Goal: Task Accomplishment & Management: Manage account settings

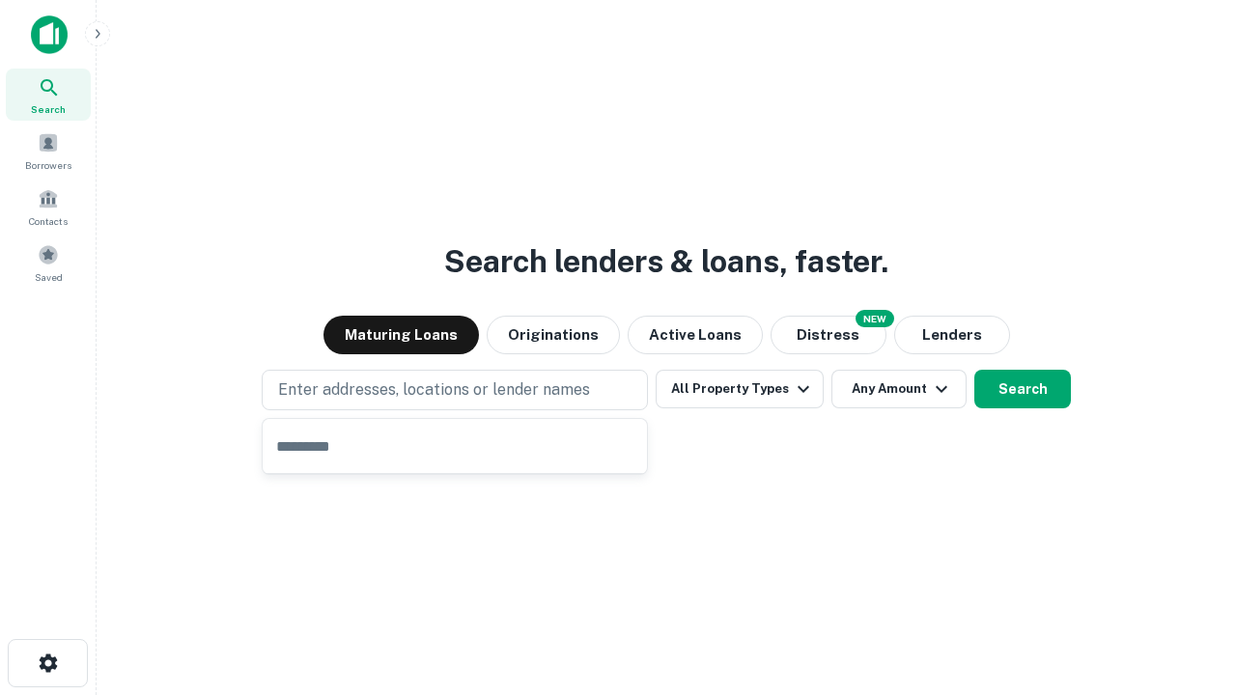
type input "**********"
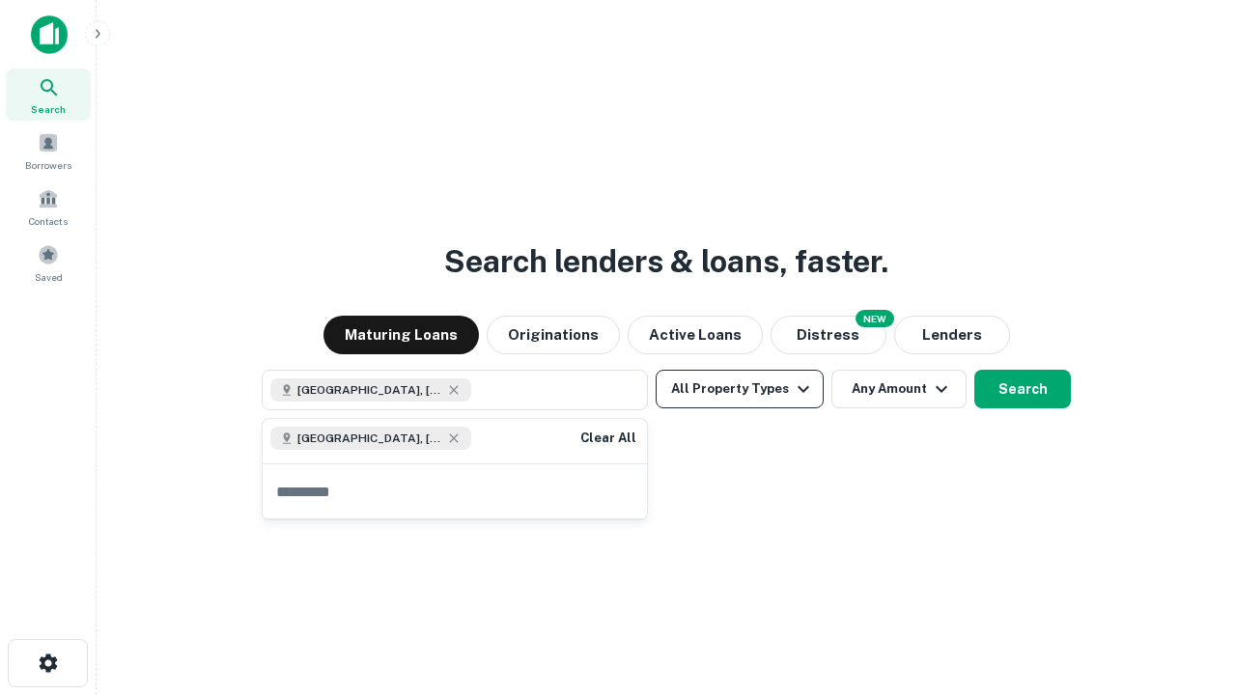
click at [739, 389] on button "All Property Types" at bounding box center [740, 389] width 168 height 39
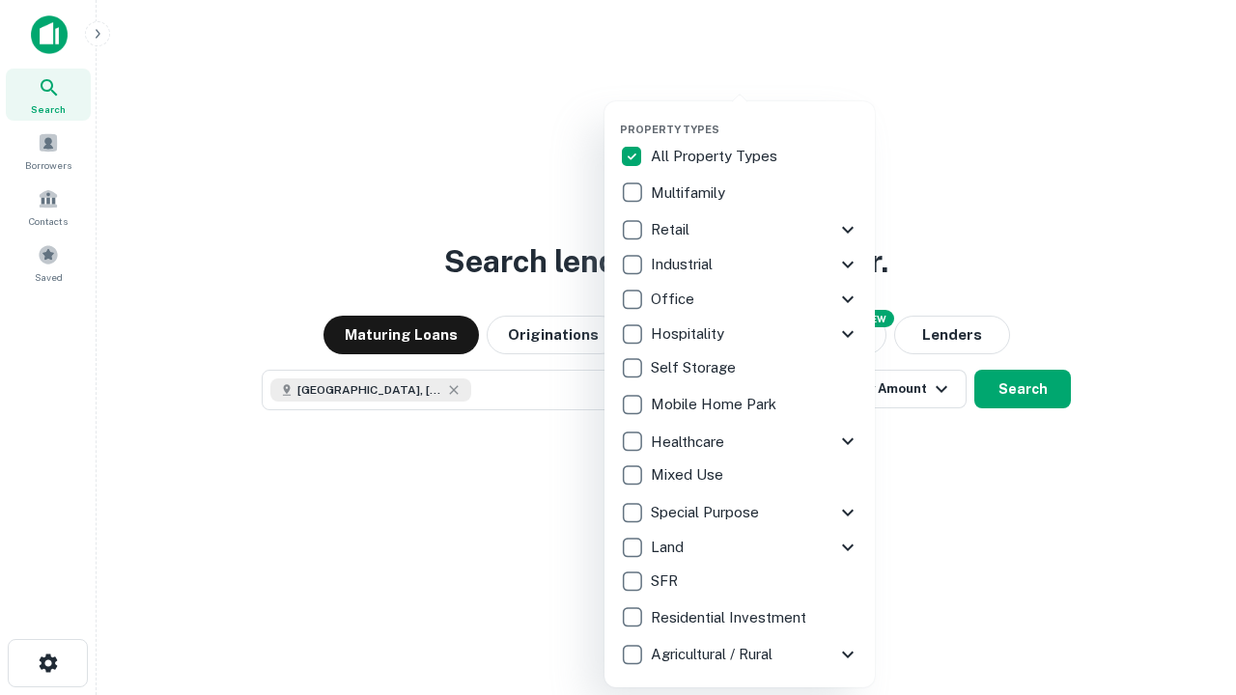
click at [755, 117] on button "button" at bounding box center [755, 117] width 270 height 1
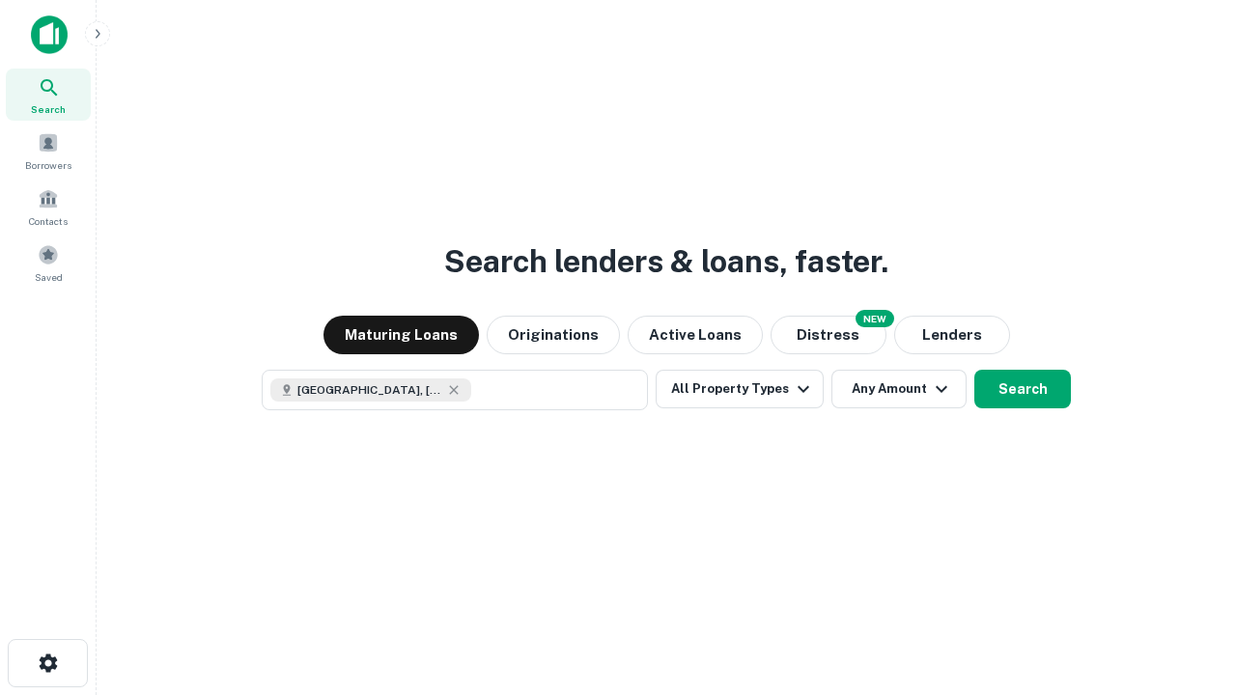
scroll to position [31, 0]
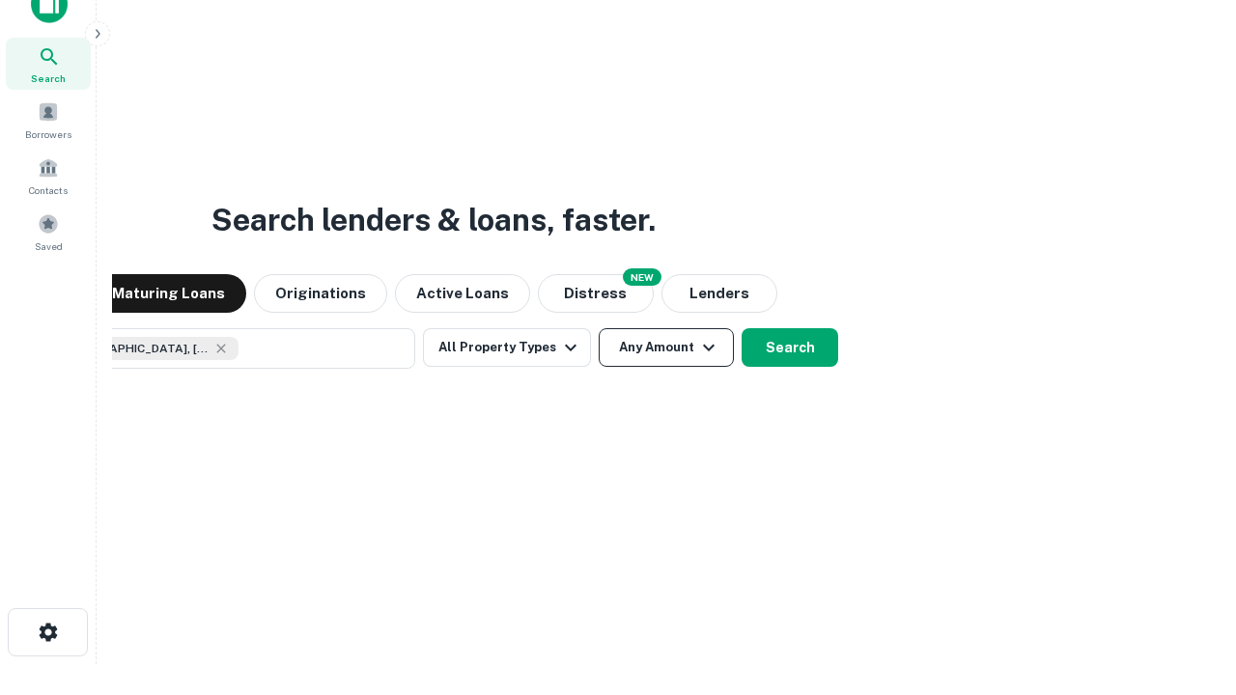
click at [599, 328] on button "Any Amount" at bounding box center [666, 347] width 135 height 39
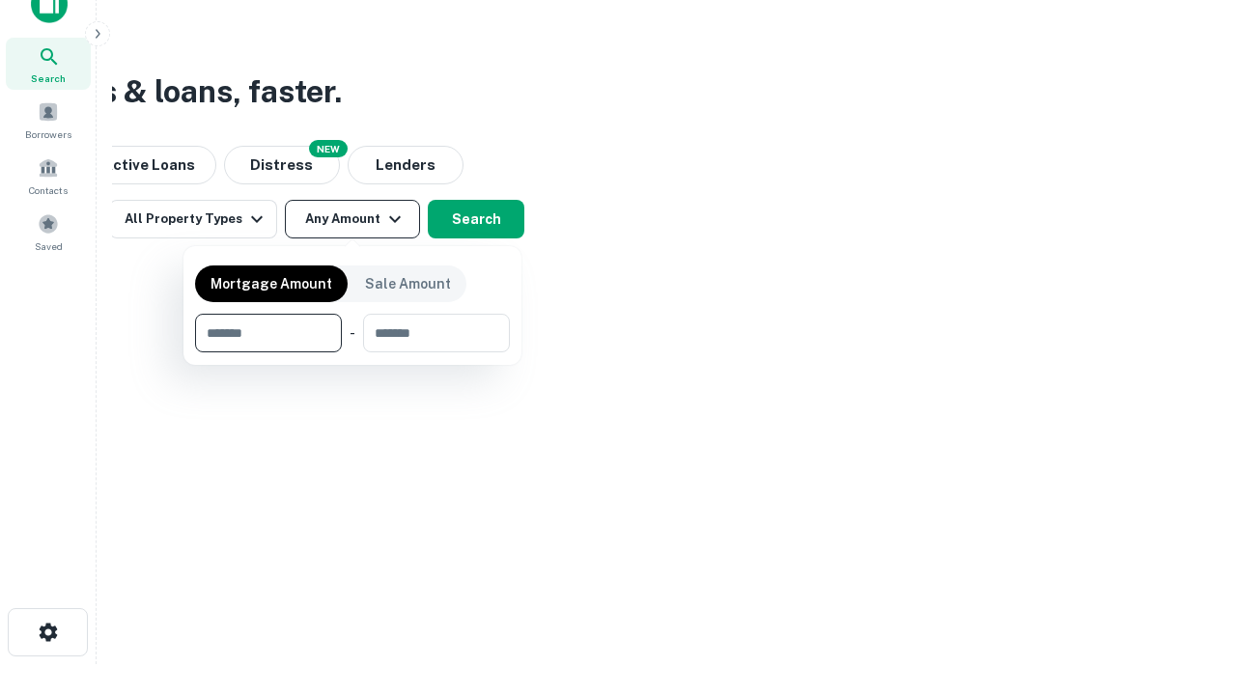
type input "*******"
click at [352, 352] on button "button" at bounding box center [352, 352] width 315 height 1
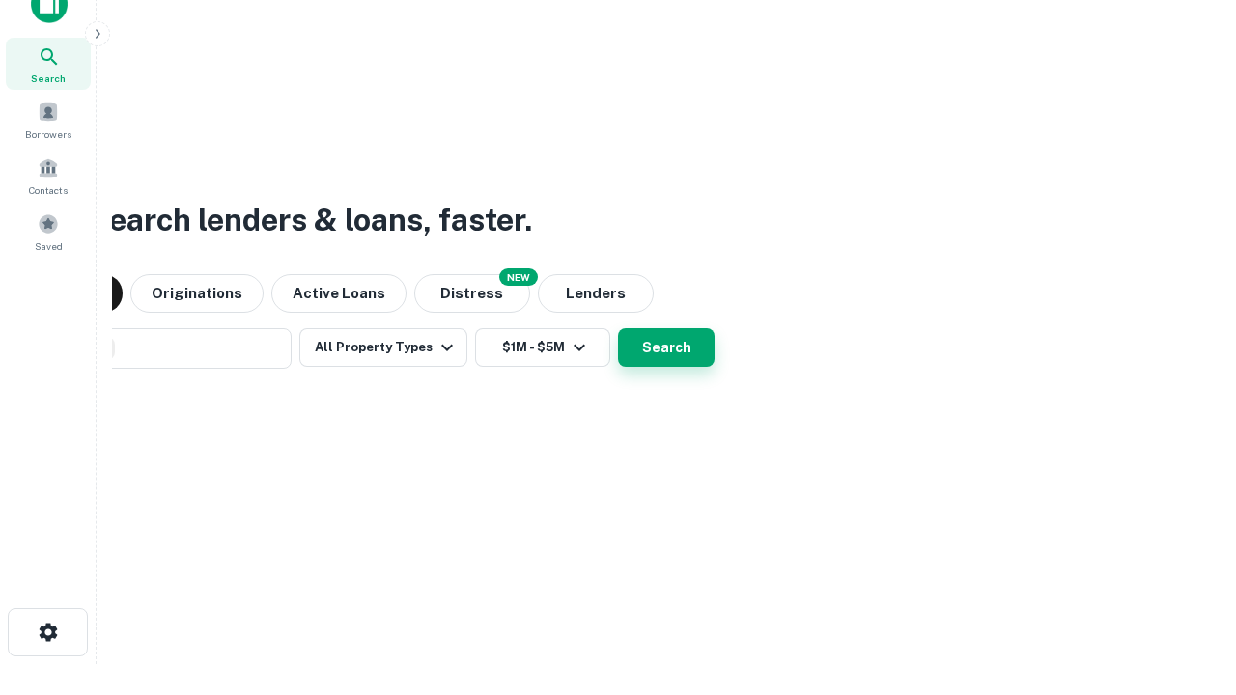
click at [618, 328] on button "Search" at bounding box center [666, 347] width 97 height 39
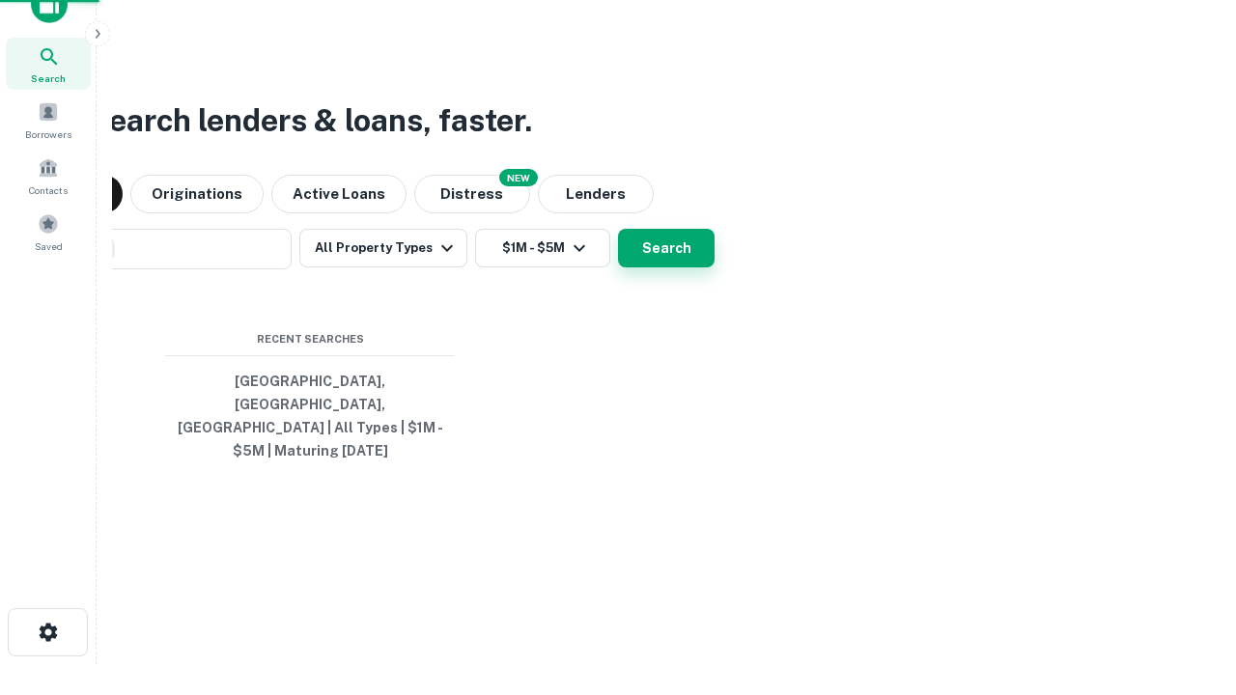
scroll to position [63, 546]
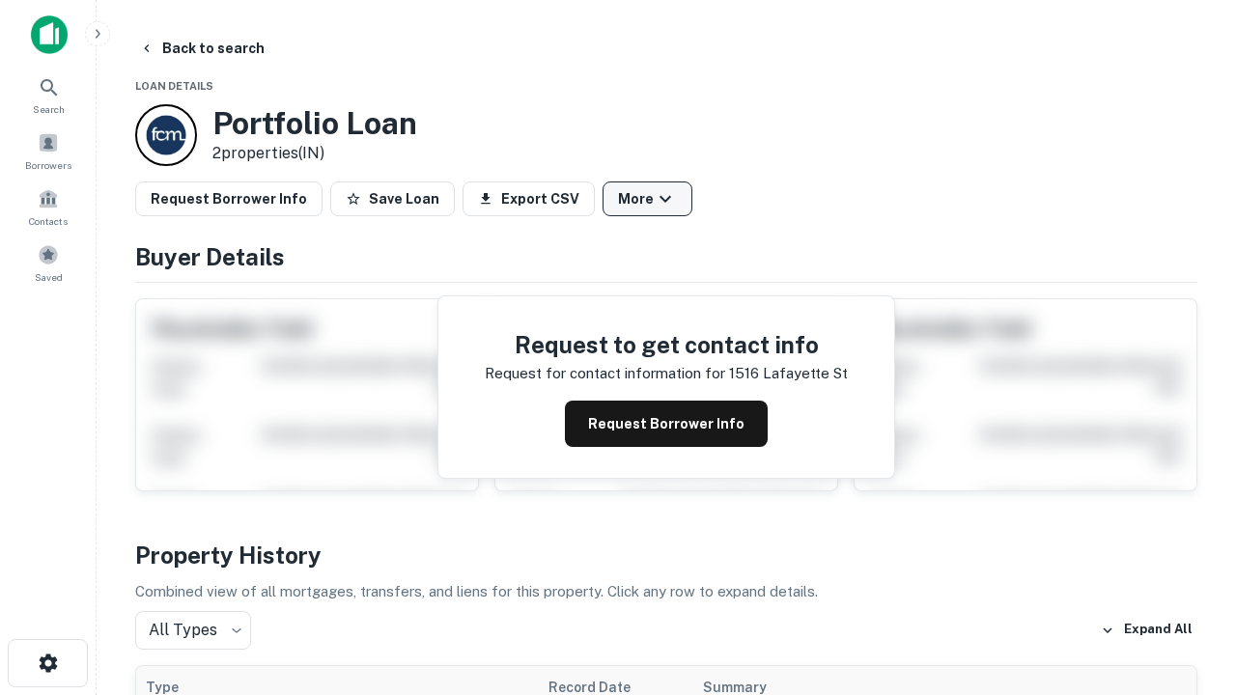
click at [647, 199] on button "More" at bounding box center [647, 198] width 90 height 35
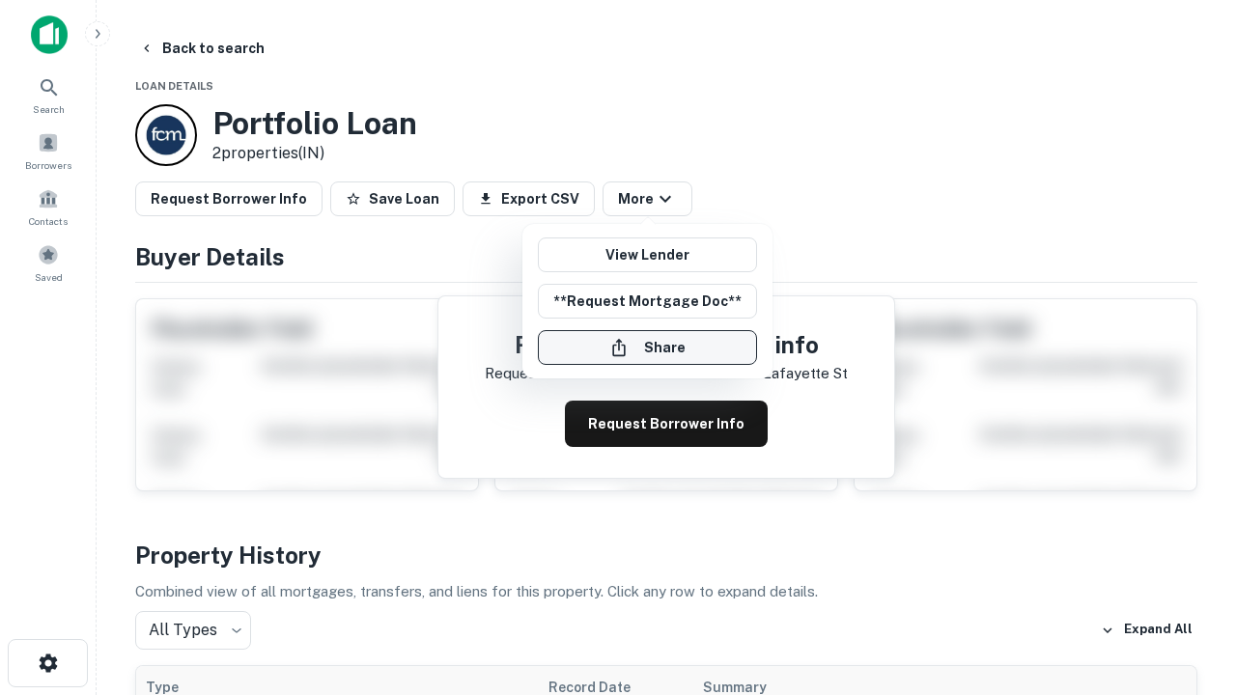
click at [647, 348] on button "Share" at bounding box center [647, 347] width 219 height 35
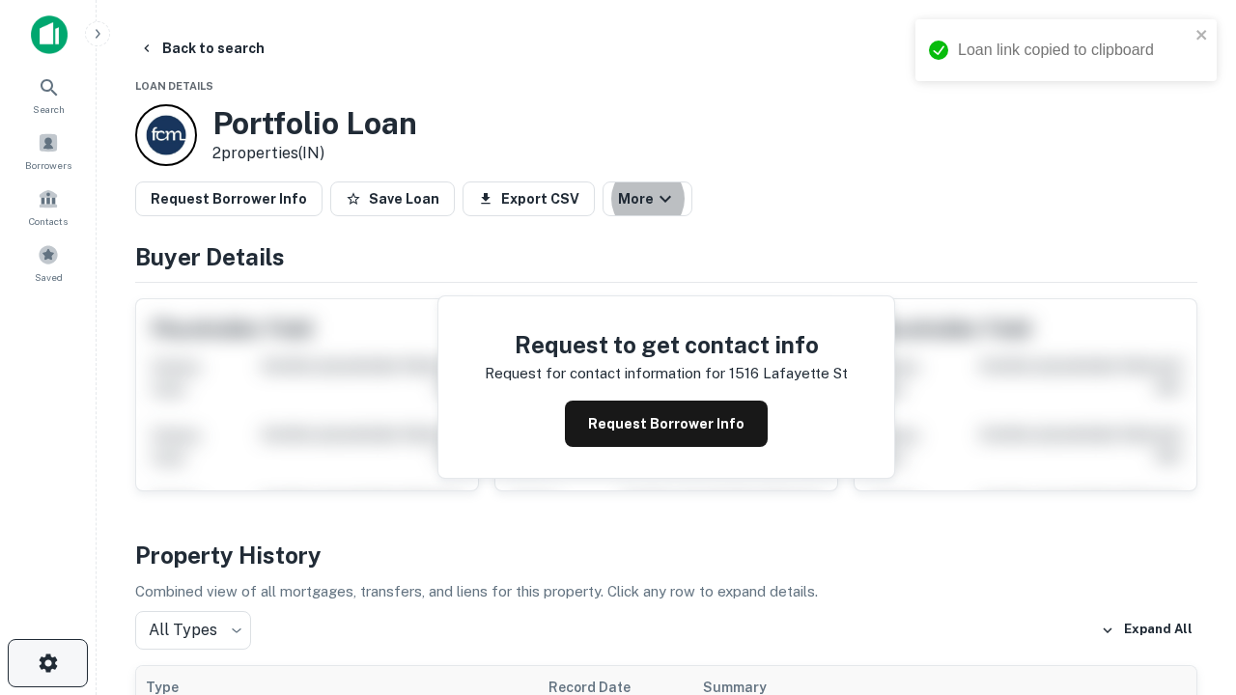
click at [47, 663] on icon "button" at bounding box center [48, 663] width 23 height 23
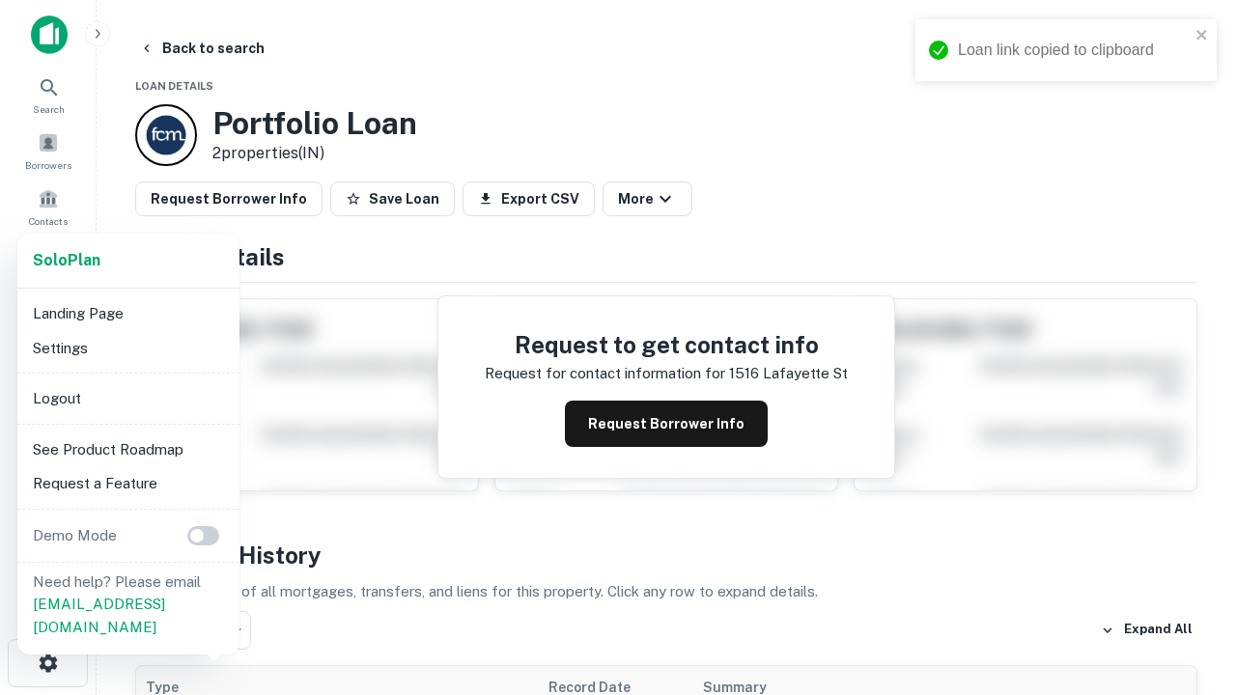
click at [127, 398] on li "Logout" at bounding box center [128, 398] width 207 height 35
